Goal: Task Accomplishment & Management: Manage account settings

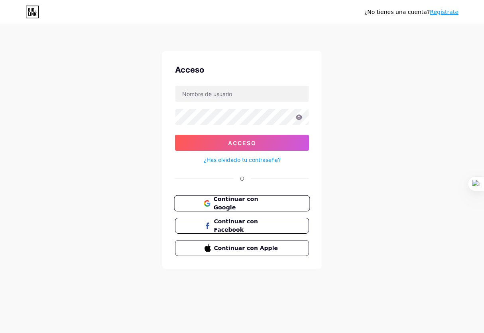
click at [238, 206] on font "Continuar con Google" at bounding box center [235, 203] width 45 height 15
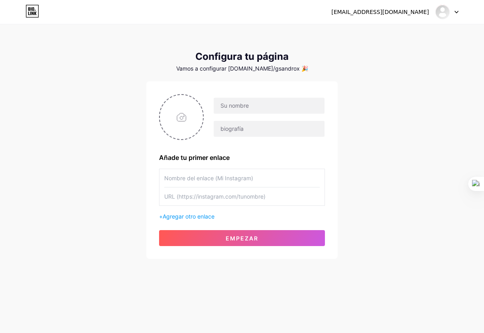
click at [452, 9] on div at bounding box center [446, 12] width 23 height 14
click at [376, 56] on font "Cerrar sesión" at bounding box center [385, 54] width 37 height 7
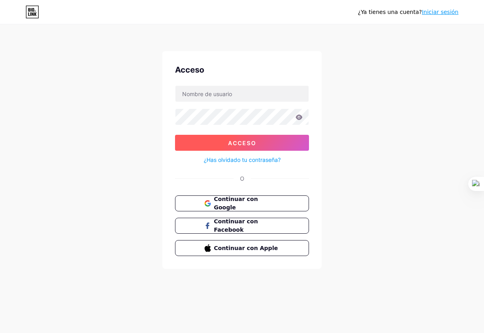
click at [270, 137] on button "Acceso" at bounding box center [242, 143] width 134 height 16
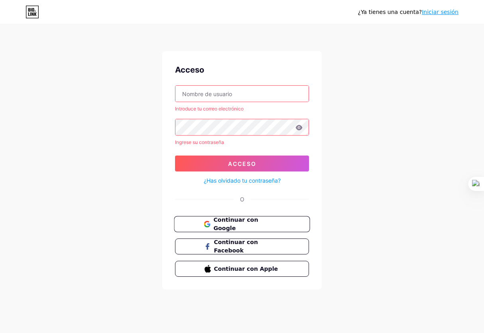
click at [234, 229] on button "Continuar con Google" at bounding box center [242, 224] width 136 height 16
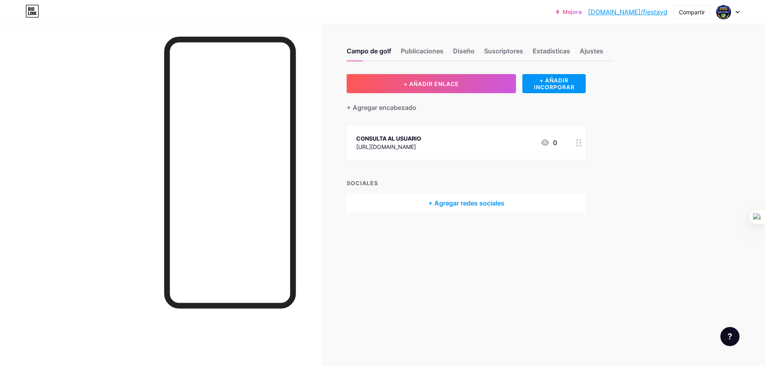
click at [443, 203] on font "+ Agregar redes sociales" at bounding box center [466, 203] width 76 height 8
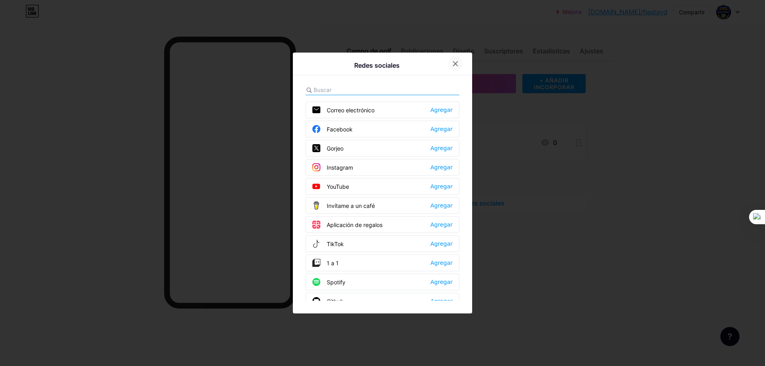
click at [455, 60] on div at bounding box center [455, 64] width 14 height 14
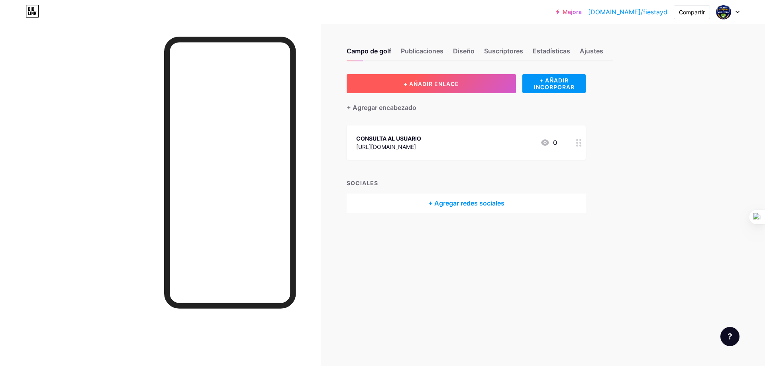
click at [453, 84] on font "+ AÑADIR ENLACE" at bounding box center [430, 83] width 55 height 7
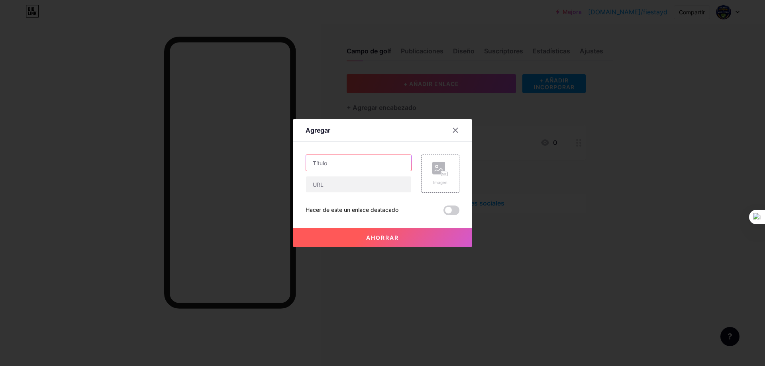
click at [337, 163] on input "text" at bounding box center [358, 163] width 105 height 16
type input "PARAGON YA"
click at [326, 182] on input "text" at bounding box center [358, 184] width 105 height 16
paste input "[URL][DOMAIN_NAME]"
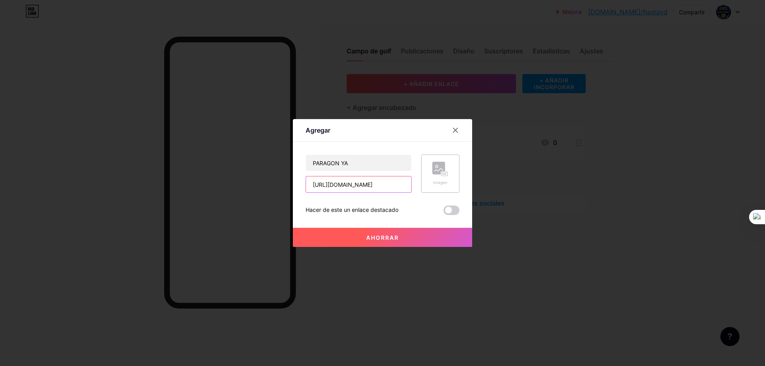
type input "[URL][DOMAIN_NAME]"
click at [443, 178] on div "Imagen" at bounding box center [440, 174] width 16 height 24
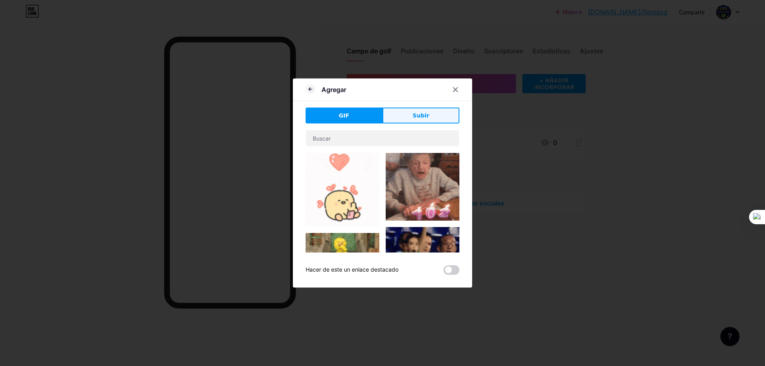
click at [414, 116] on font "Subir" at bounding box center [421, 115] width 17 height 6
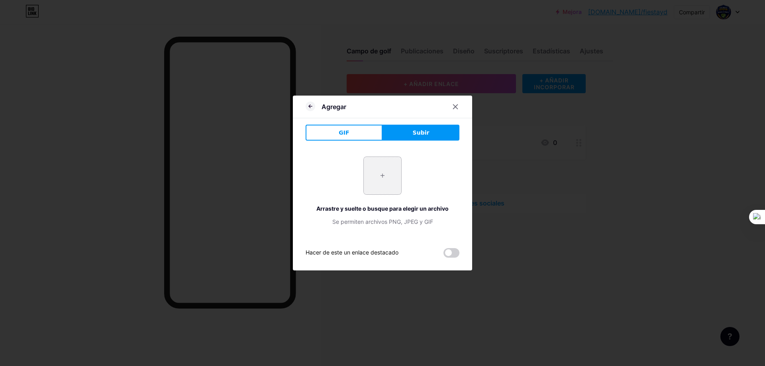
click at [389, 167] on input "file" at bounding box center [382, 175] width 37 height 37
type input "C:\fakepath\descarga.jpg"
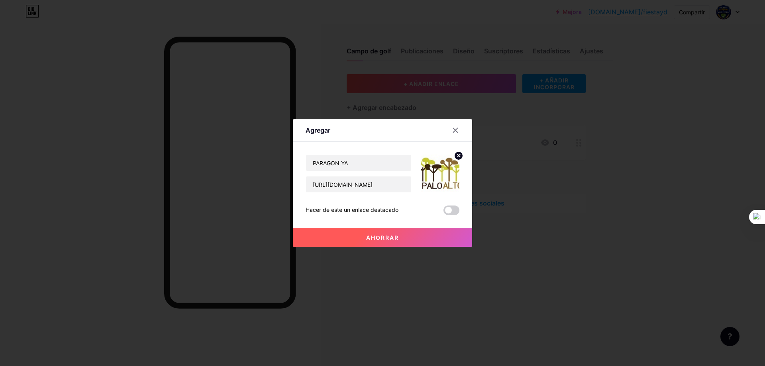
click at [396, 235] on font "Ahorrar" at bounding box center [382, 237] width 33 height 7
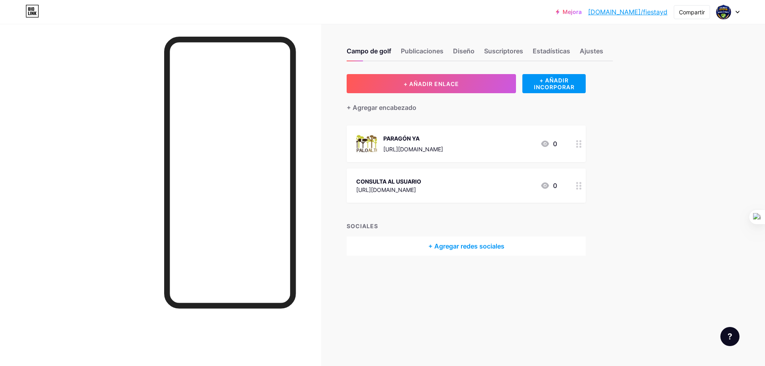
click at [483, 188] on circle at bounding box center [581, 189] width 2 height 2
click at [457, 165] on div "Imagen" at bounding box center [440, 159] width 38 height 38
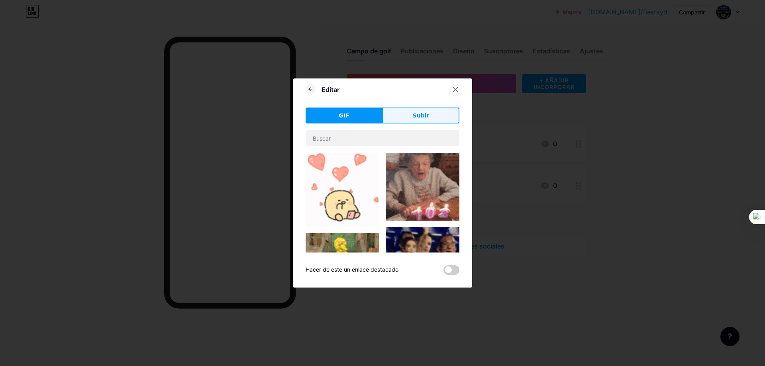
click at [438, 120] on button "Subir" at bounding box center [420, 116] width 77 height 16
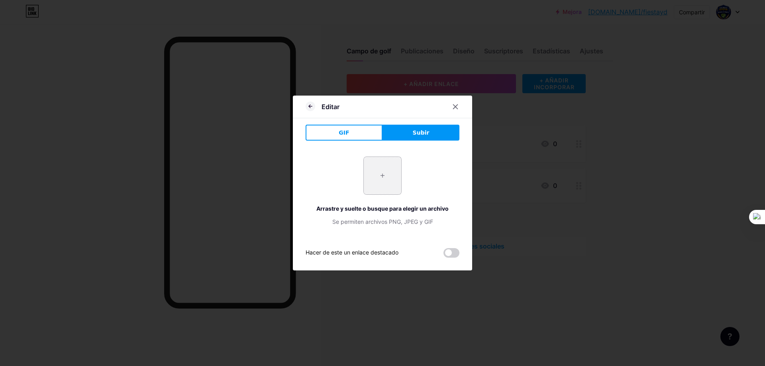
click at [385, 173] on input "file" at bounding box center [382, 175] width 37 height 37
type input "C:\fakepath\SEGURIDAD PALO ALTO.jpg"
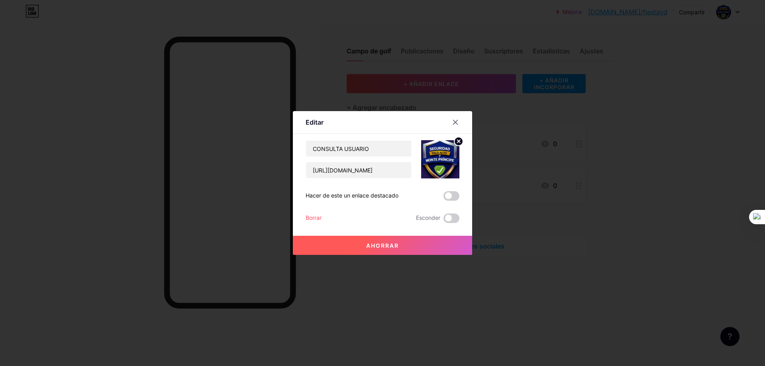
click at [402, 248] on button "Ahorrar" at bounding box center [382, 245] width 179 height 19
